Goal: Task Accomplishment & Management: Complete application form

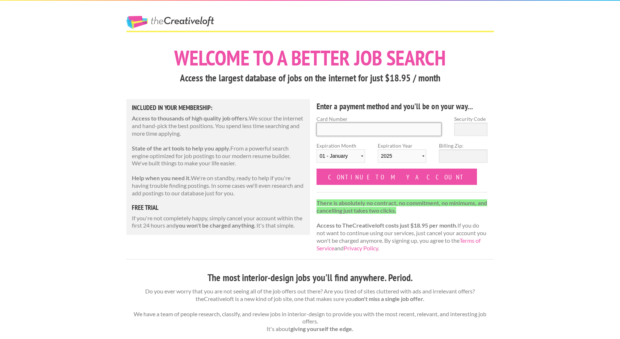
click at [345, 131] on input "Card Number" at bounding box center [378, 129] width 125 height 13
type input "4147202662529021"
type input "142"
select select "2029"
type input "20009"
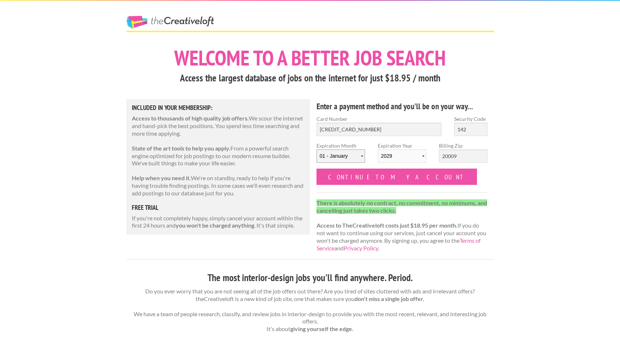
select select "02"
click at [373, 182] on input "Continue to my account" at bounding box center [396, 177] width 161 height 16
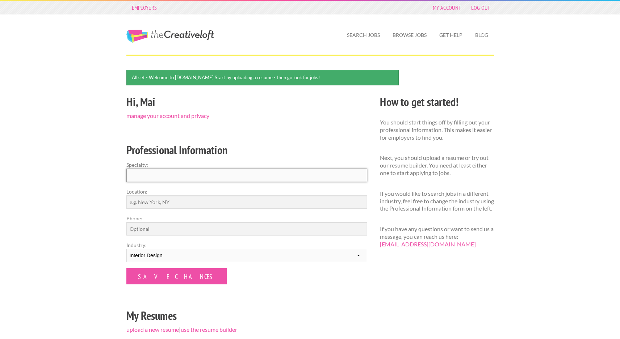
click at [159, 176] on input "Specialty:" at bounding box center [246, 175] width 241 height 13
type input "commercial interior design, residential interior design"
click at [146, 203] on input "Location:" at bounding box center [246, 201] width 241 height 13
type input "[US_STATE][GEOGRAPHIC_DATA], [GEOGRAPHIC_DATA]"
click at [144, 231] on input "Phone:" at bounding box center [246, 228] width 241 height 13
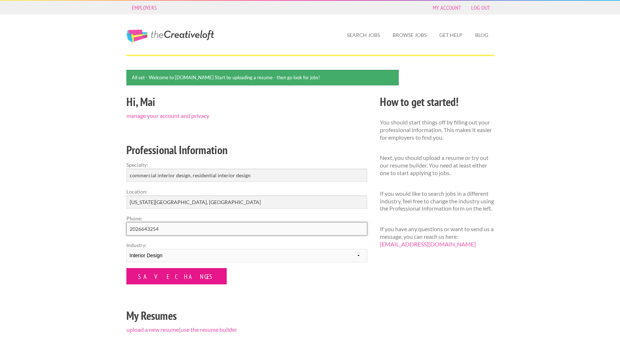
type input "2026643254"
click at [147, 277] on input "Save Changes" at bounding box center [176, 276] width 100 height 16
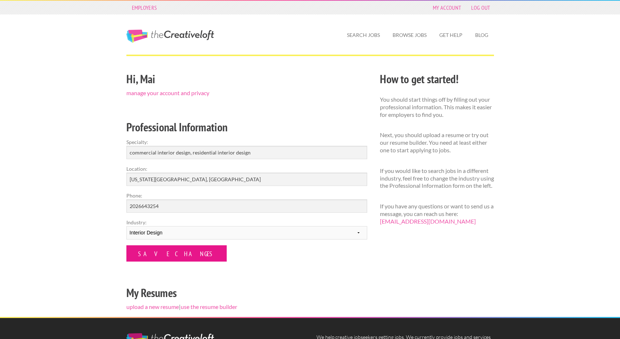
click at [145, 251] on input "Save Changes" at bounding box center [176, 253] width 100 height 16
click at [313, 103] on div "Hi, Mai manage your account and privacy Professional Information Specialty: com…" at bounding box center [246, 193] width 253 height 247
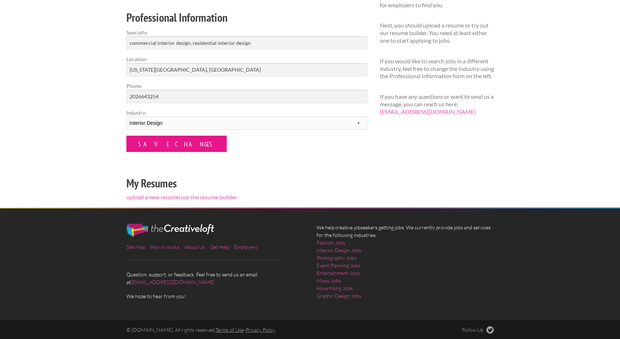
scroll to position [109, 0]
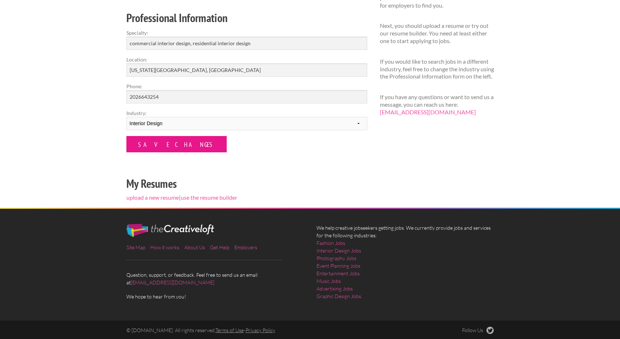
click at [160, 142] on input "Save Changes" at bounding box center [176, 144] width 100 height 16
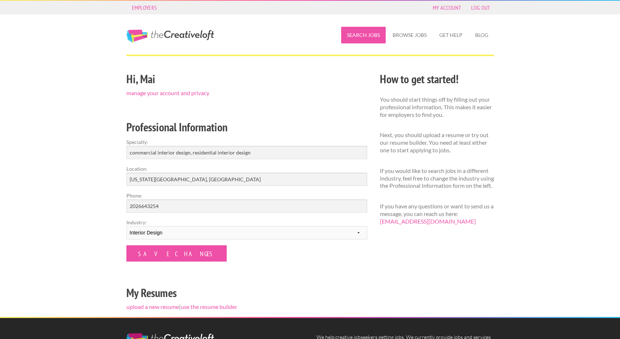
click at [357, 35] on link "Search Jobs" at bounding box center [363, 35] width 45 height 17
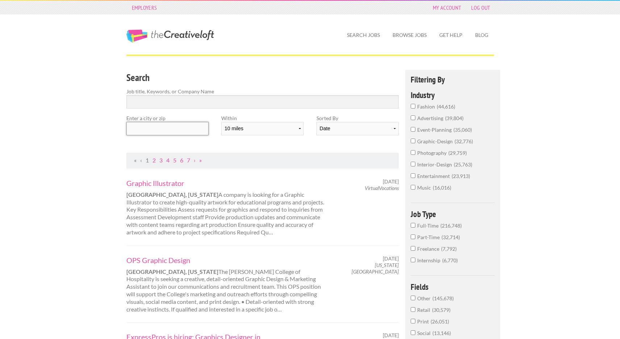
click at [140, 125] on input "text" at bounding box center [167, 128] width 82 height 13
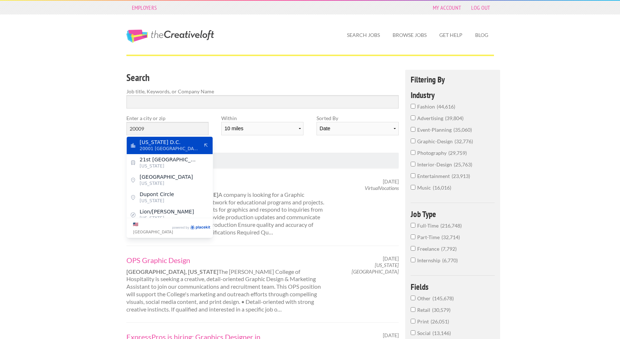
click at [167, 147] on span "20001 United States of America" at bounding box center [169, 149] width 59 height 7
type input "Washington D.C."
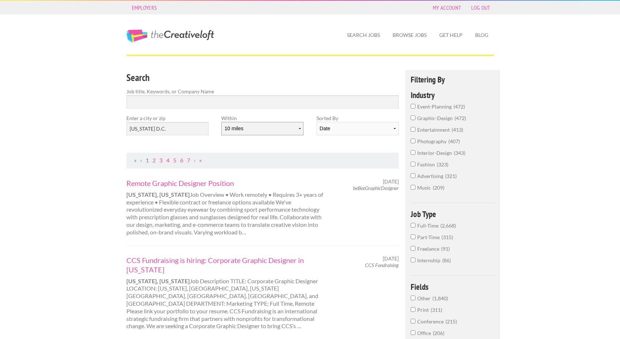
select select "50"
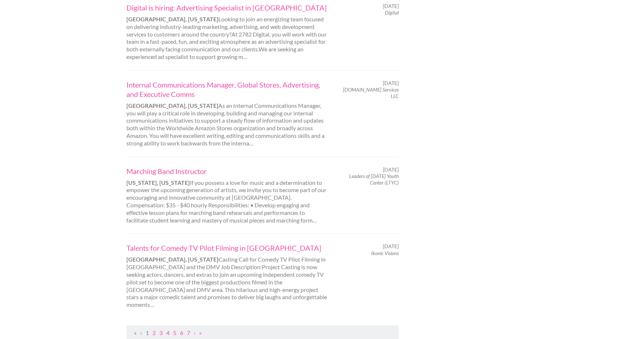
scroll to position [672, 0]
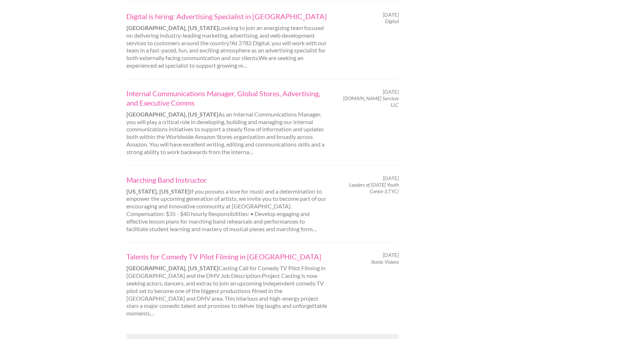
click at [153, 338] on link "2" at bounding box center [153, 341] width 3 height 7
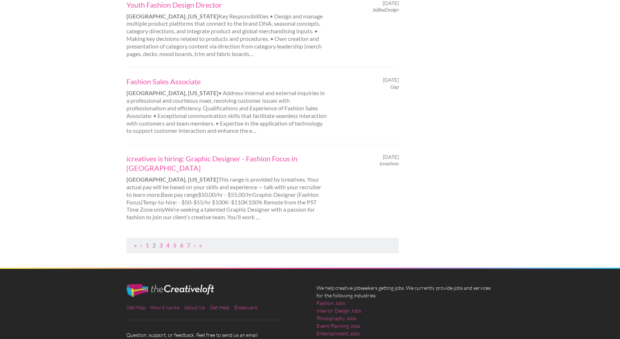
scroll to position [691, 0]
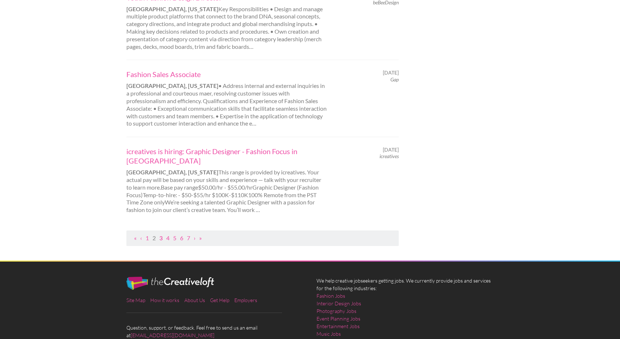
click at [162, 235] on link "3" at bounding box center [160, 238] width 3 height 7
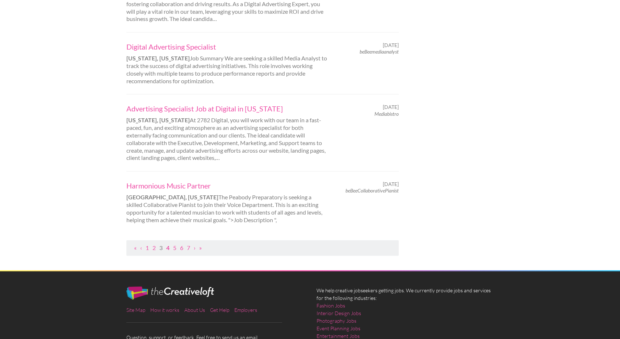
scroll to position [1, 0]
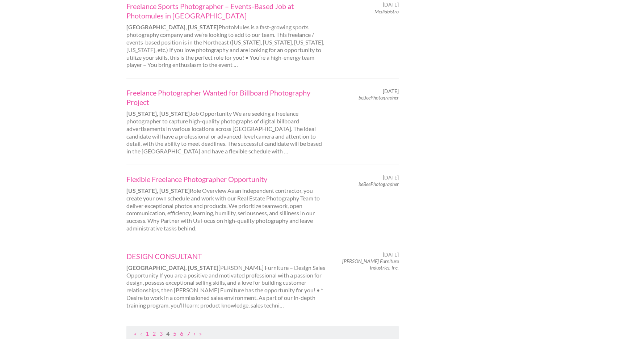
scroll to position [696, 0]
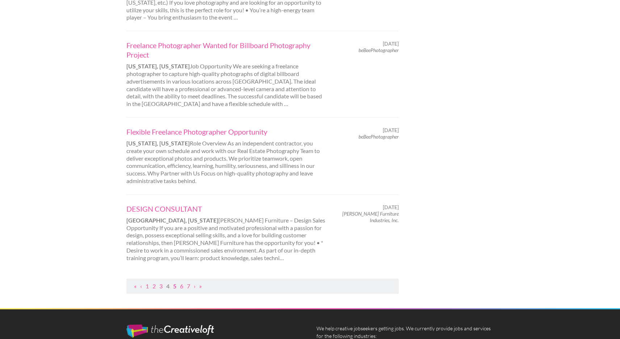
click at [175, 283] on link "5" at bounding box center [174, 286] width 3 height 7
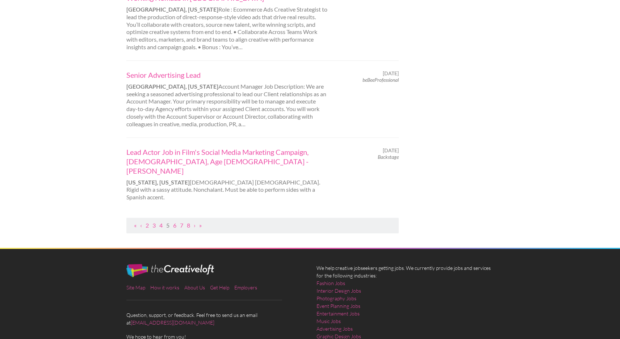
scroll to position [769, 0]
click at [175, 222] on link "6" at bounding box center [174, 225] width 3 height 7
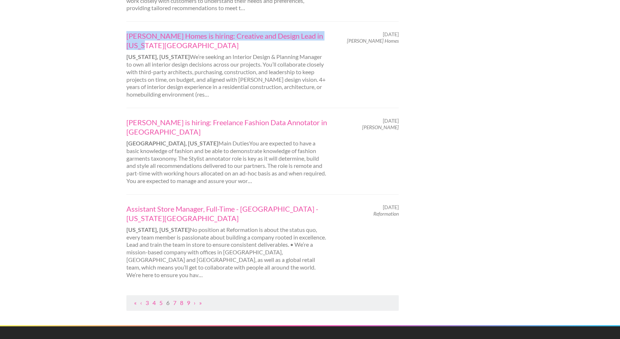
scroll to position [695, 0]
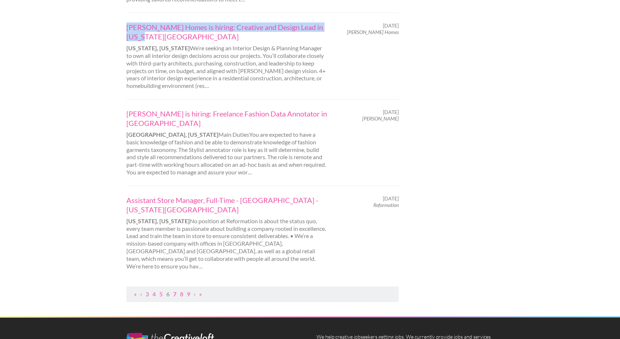
click at [175, 291] on link "7" at bounding box center [174, 294] width 3 height 7
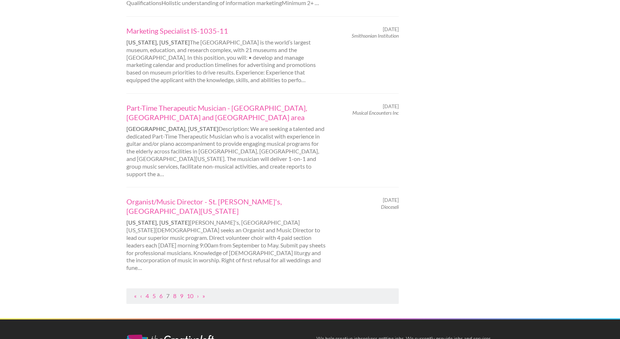
scroll to position [755, 0]
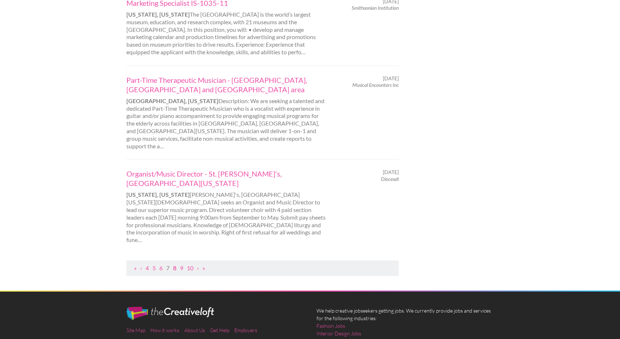
click at [176, 265] on link "8" at bounding box center [174, 268] width 3 height 7
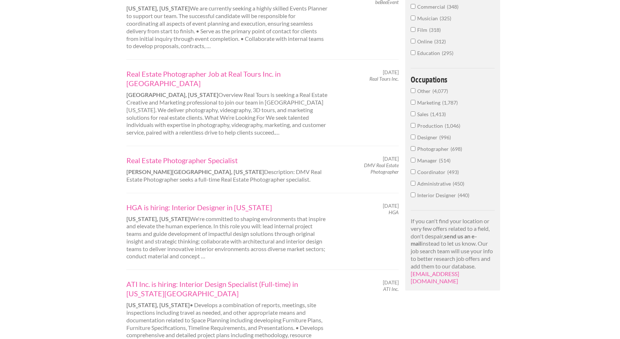
scroll to position [469, 0]
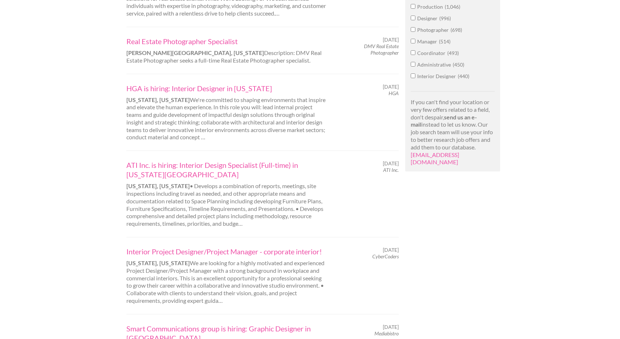
click at [172, 102] on div "HGA is hiring: Interior Designer in Washington WASHINGTON, District of Columbia…" at bounding box center [227, 113] width 214 height 58
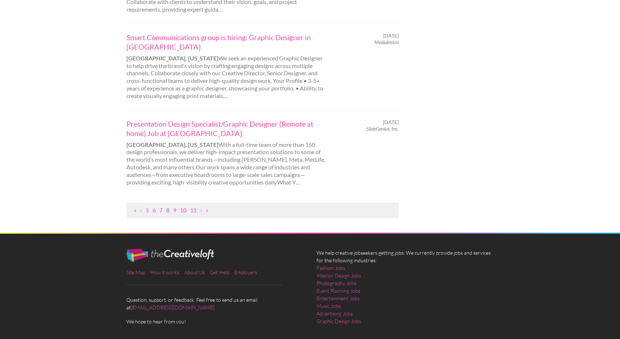
scroll to position [760, 0]
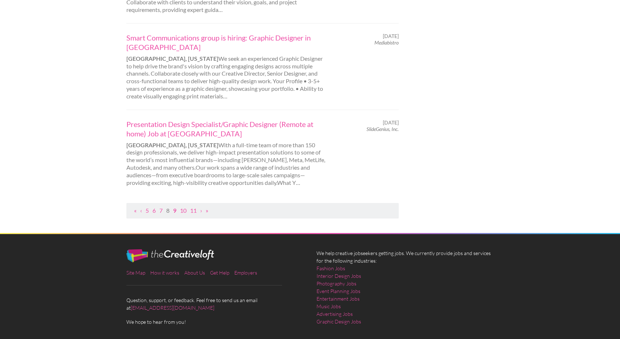
click at [175, 207] on link "9" at bounding box center [174, 210] width 3 height 7
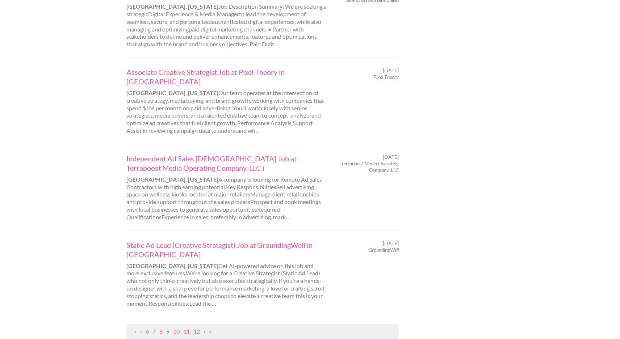
scroll to position [720, 0]
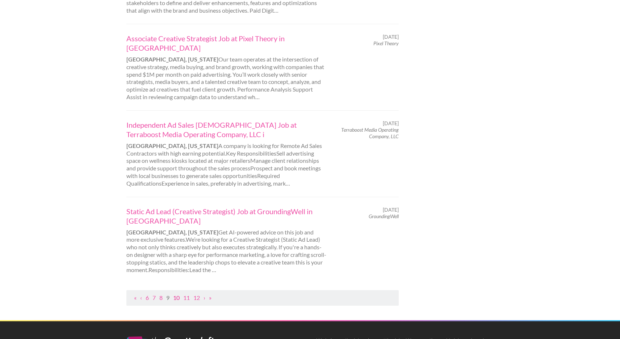
click at [176, 294] on link "10" at bounding box center [176, 297] width 7 height 7
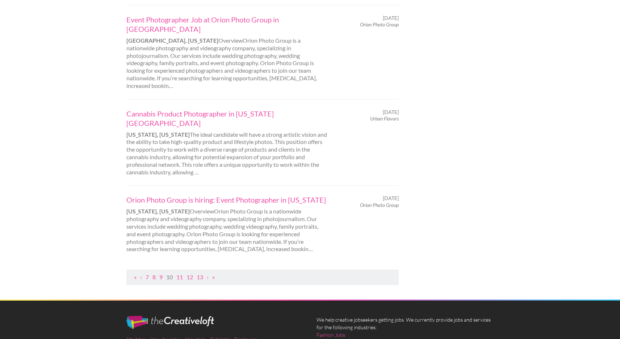
scroll to position [0, 0]
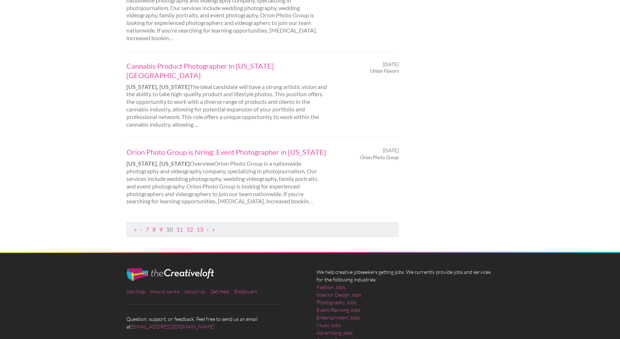
scroll to position [767, 0]
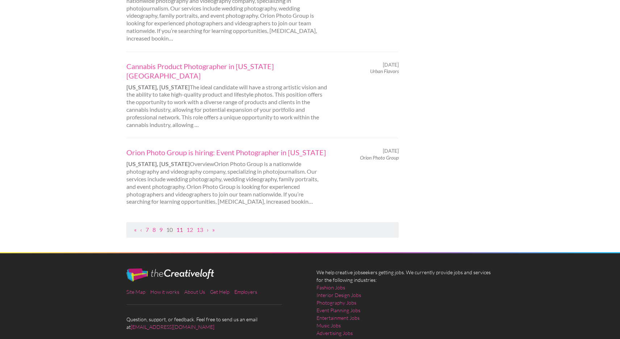
click at [180, 226] on link "11" at bounding box center [179, 229] width 7 height 7
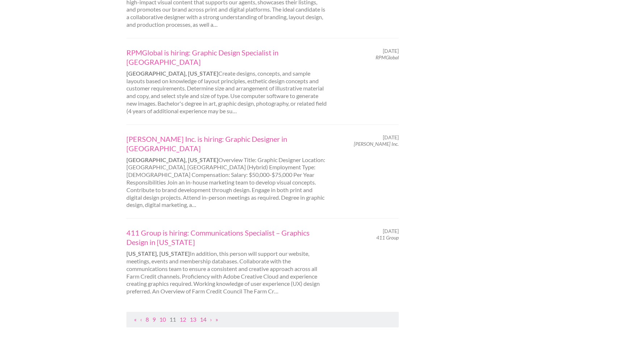
scroll to position [681, 0]
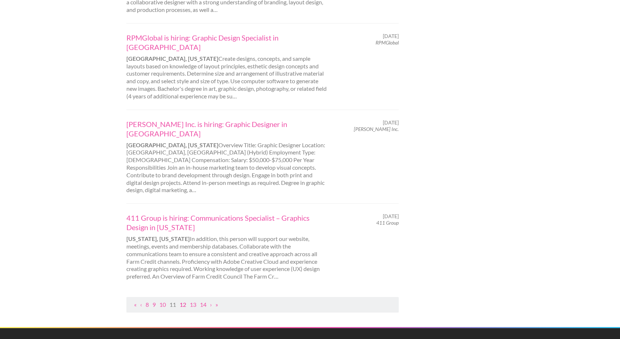
click at [185, 301] on link "12" at bounding box center [183, 304] width 7 height 7
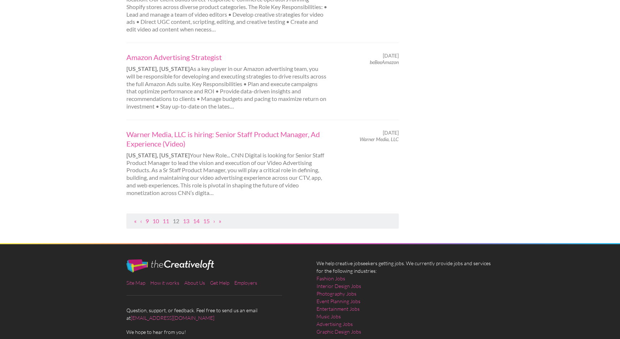
scroll to position [770, 0]
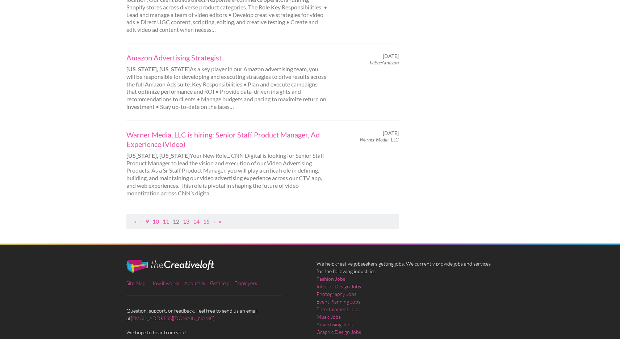
click at [188, 218] on link "13" at bounding box center [186, 221] width 7 height 7
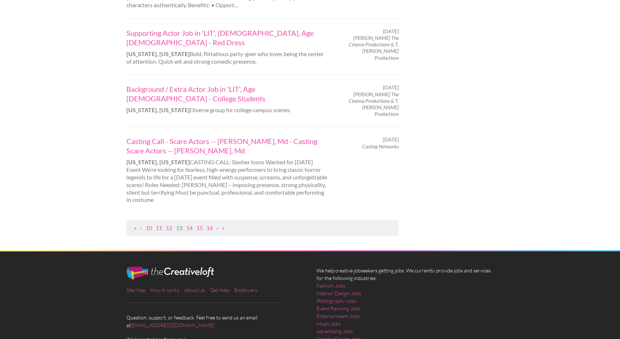
scroll to position [685, 0]
click at [191, 225] on link "14" at bounding box center [189, 228] width 7 height 7
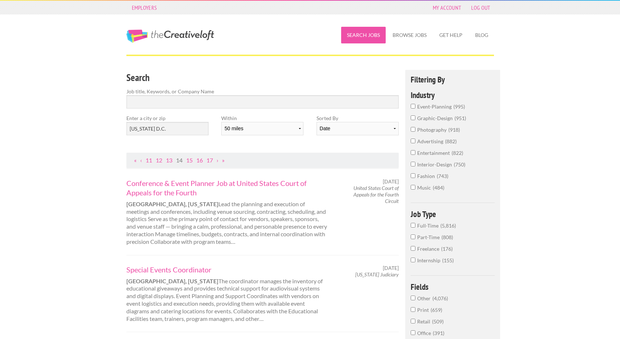
click at [360, 35] on link "Search Jobs" at bounding box center [363, 35] width 45 height 17
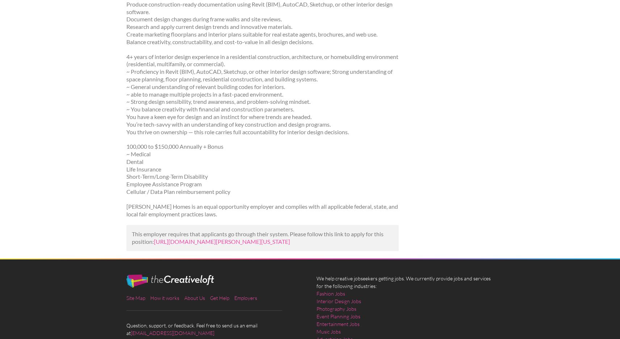
scroll to position [230, 0]
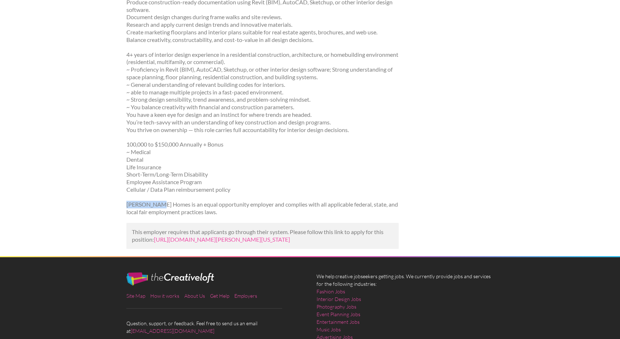
drag, startPoint x: 128, startPoint y: 186, endPoint x: 159, endPoint y: 188, distance: 31.2
click at [159, 201] on p "[PERSON_NAME] Homes is an equal opportunity employer and complies with all appl…" at bounding box center [262, 208] width 273 height 15
drag, startPoint x: 230, startPoint y: 109, endPoint x: 236, endPoint y: 106, distance: 7.5
click at [230, 109] on p "4+ years of interior design experience in a residential construction, architect…" at bounding box center [262, 92] width 273 height 83
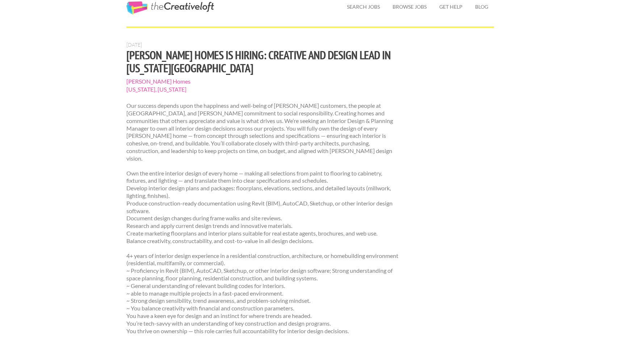
scroll to position [28, 0]
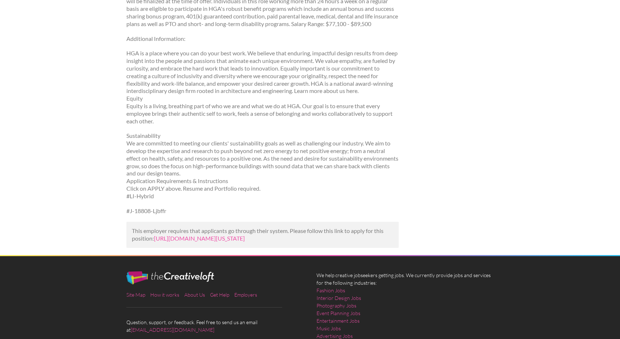
scroll to position [726, 0]
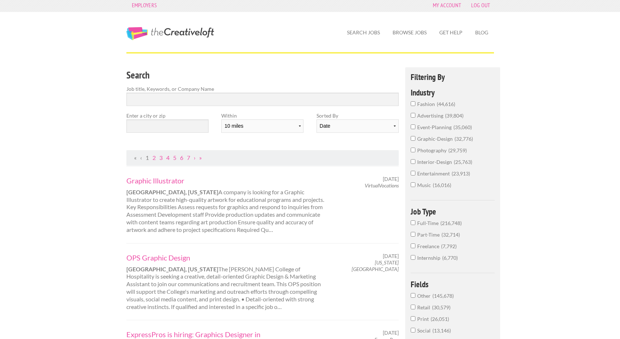
scroll to position [3, 0]
click at [412, 164] on input "interior-design 25,763" at bounding box center [412, 161] width 5 height 5
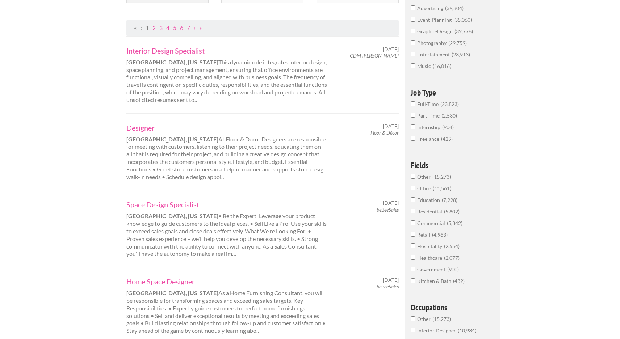
scroll to position [133, 0]
click at [414, 140] on input "Freelance 429" at bounding box center [412, 138] width 5 height 5
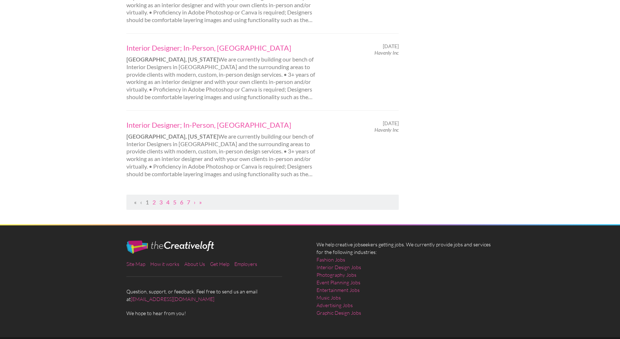
scroll to position [761, 0]
click at [153, 199] on link "2" at bounding box center [153, 202] width 3 height 7
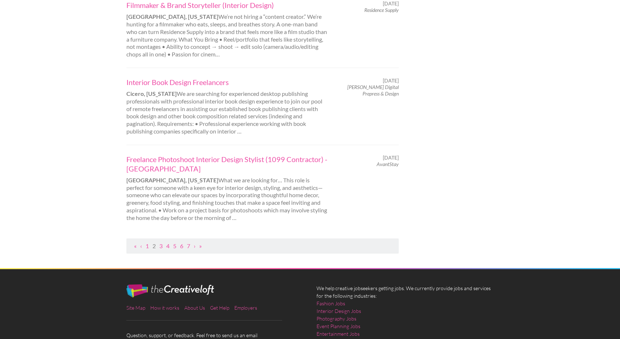
scroll to position [760, 0]
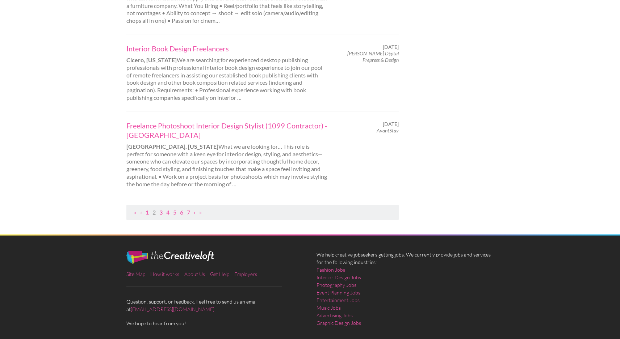
click at [161, 209] on link "3" at bounding box center [160, 212] width 3 height 7
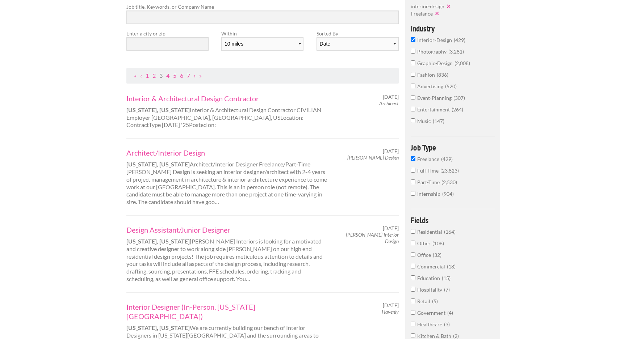
scroll to position [86, 0]
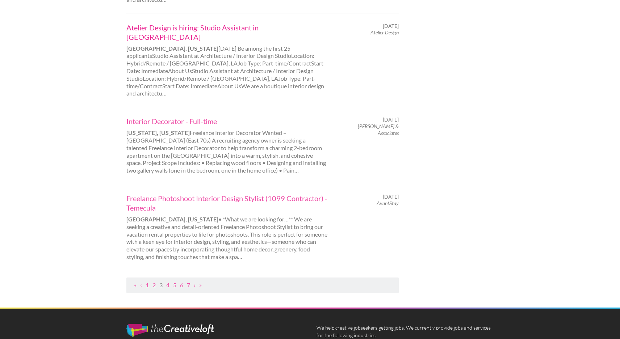
scroll to position [690, 0]
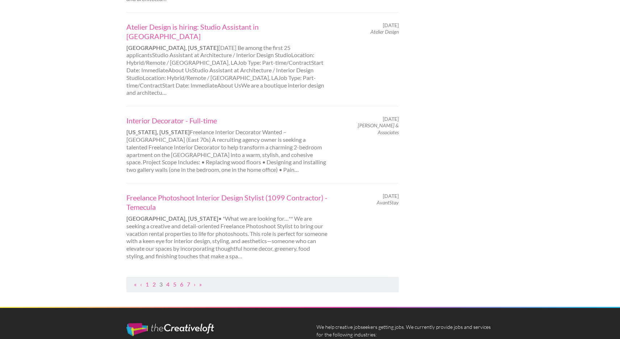
click at [155, 116] on div "Interior Decorator - Full-time [US_STATE], [US_STATE] Freelance Interior Decora…" at bounding box center [227, 145] width 214 height 58
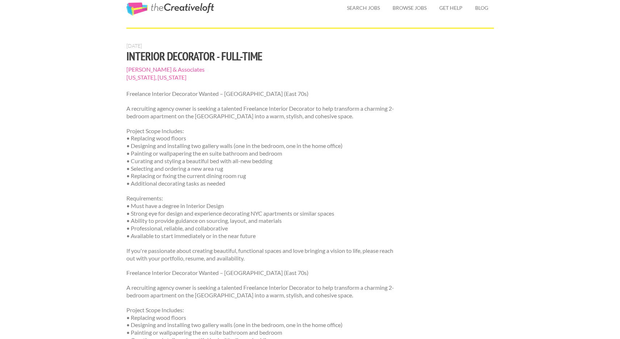
scroll to position [25, 0]
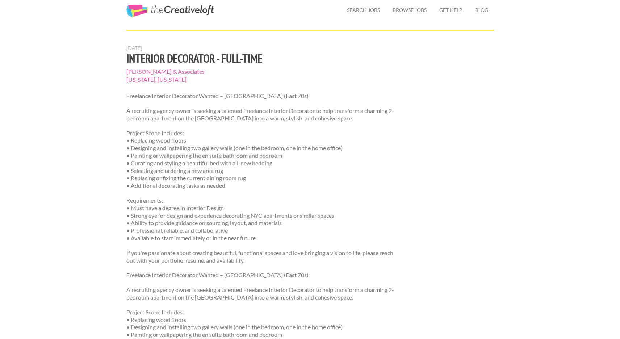
click at [144, 72] on span "[PERSON_NAME] & Associates" at bounding box center [262, 72] width 273 height 8
drag, startPoint x: 123, startPoint y: 70, endPoint x: 195, endPoint y: 75, distance: 71.9
click at [195, 75] on div "Aug. 27, 2025 Interior Decorator - Full-time Carrie Rikon & Associates New York…" at bounding box center [262, 264] width 285 height 439
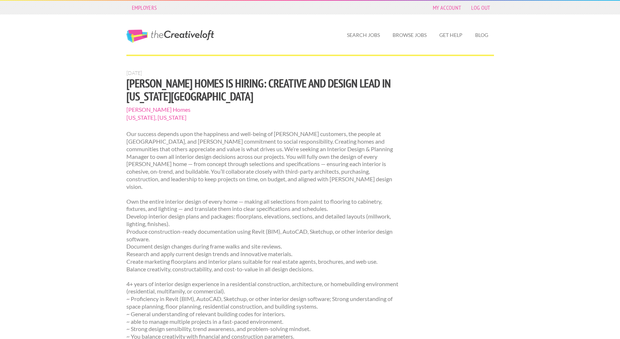
scroll to position [28, 0]
